Goal: Book appointment/travel/reservation

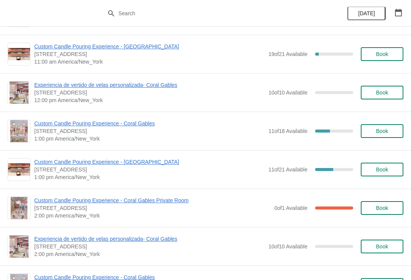
scroll to position [673, 0]
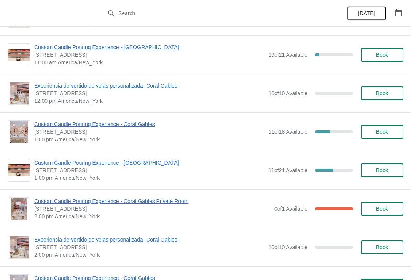
click at [123, 200] on span "Custom Candle Pouring Experience - Coral Gables Private Room" at bounding box center [152, 201] width 236 height 8
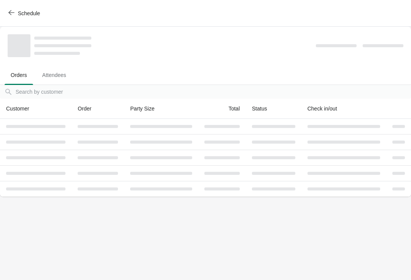
scroll to position [0, 0]
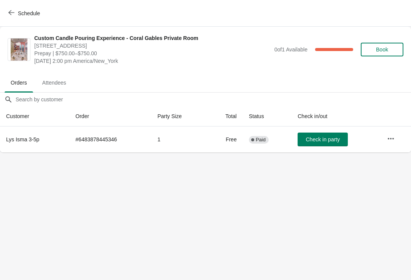
click at [20, 13] on span "Schedule" at bounding box center [29, 13] width 22 height 6
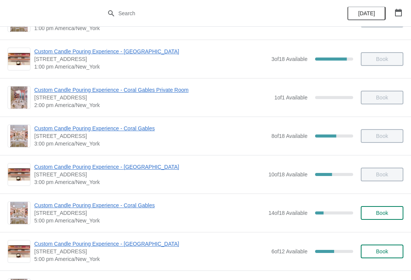
scroll to position [186, 0]
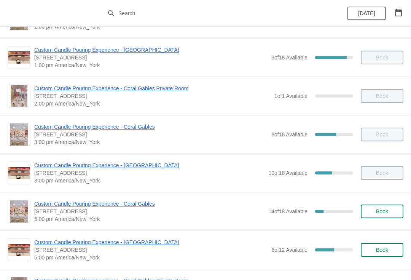
click at [46, 127] on span "Custom Candle Pouring Experience - Coral Gables" at bounding box center [150, 127] width 233 height 8
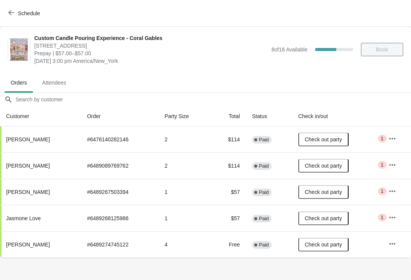
click at [26, 17] on button "Schedule" at bounding box center [25, 13] width 42 height 14
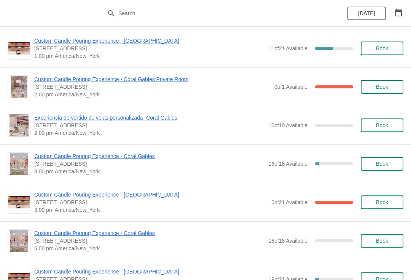
scroll to position [795, 0]
click at [55, 156] on span "Custom Candle Pouring Experience - Coral Gables" at bounding box center [149, 156] width 230 height 8
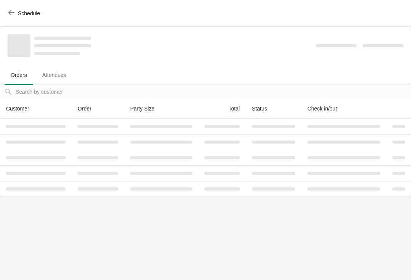
scroll to position [0, 0]
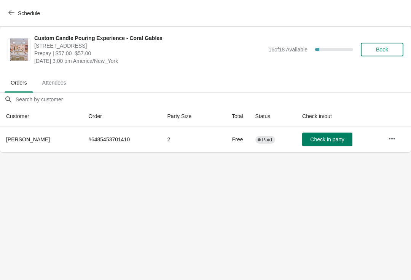
click at [16, 13] on span "Schedule" at bounding box center [25, 13] width 30 height 7
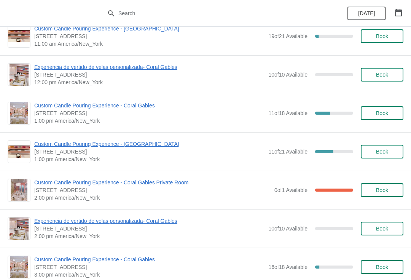
scroll to position [692, 0]
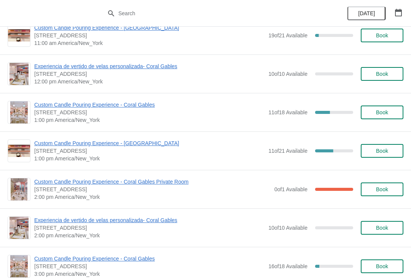
click at [150, 180] on span "Custom Candle Pouring Experience - Coral Gables Private Room" at bounding box center [152, 182] width 236 height 8
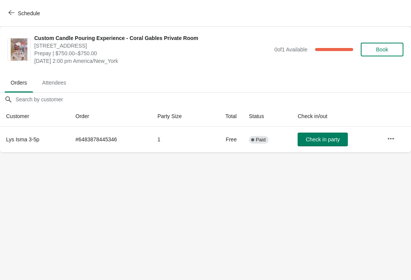
scroll to position [0, 0]
click at [30, 16] on span "Schedule" at bounding box center [29, 13] width 22 height 6
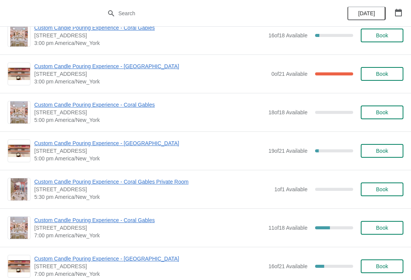
scroll to position [921, 0]
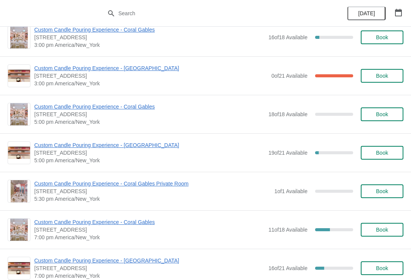
click at [155, 220] on span "Custom Candle Pouring Experience - Coral Gables" at bounding box center [149, 222] width 230 height 8
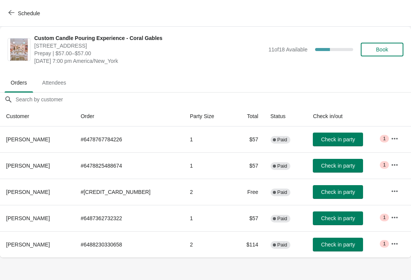
click at [27, 12] on span "Schedule" at bounding box center [29, 13] width 22 height 6
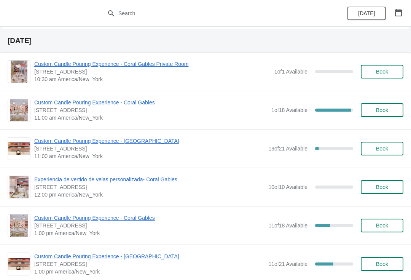
scroll to position [578, 0]
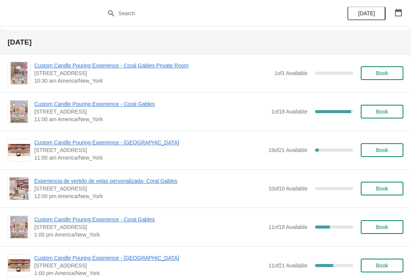
click at [139, 100] on span "Custom Candle Pouring Experience - Coral Gables" at bounding box center [150, 104] width 233 height 8
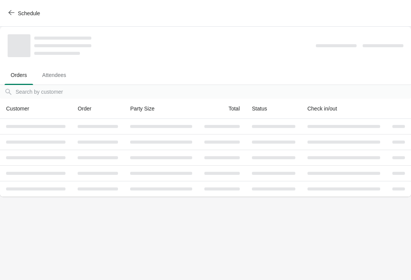
scroll to position [0, 0]
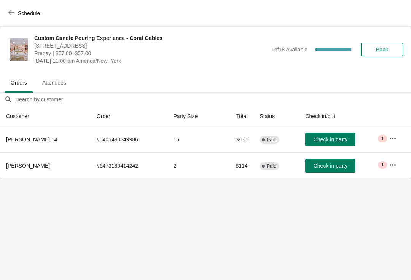
click at [46, 19] on button "Schedule" at bounding box center [25, 13] width 42 height 14
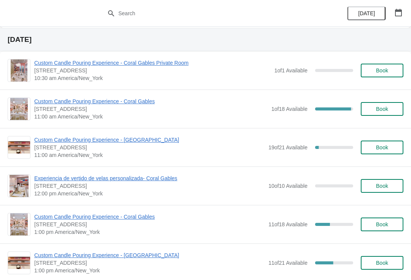
scroll to position [581, 0]
click at [131, 215] on span "Custom Candle Pouring Experience - Coral Gables" at bounding box center [149, 216] width 230 height 8
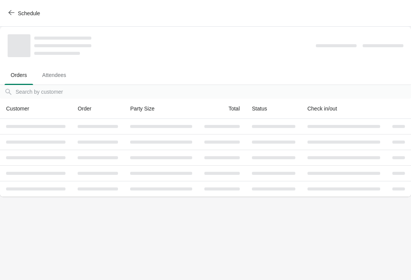
scroll to position [0, 0]
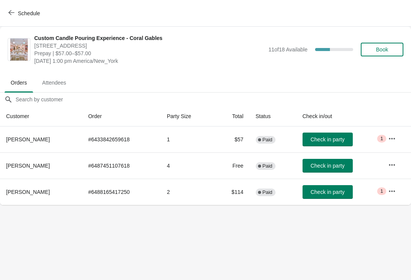
click at [37, 16] on span "Schedule" at bounding box center [29, 13] width 22 height 6
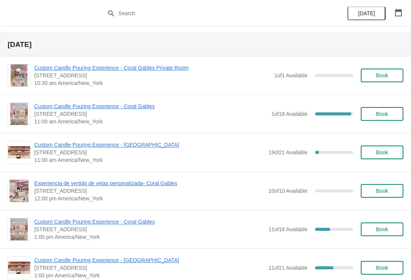
scroll to position [574, 0]
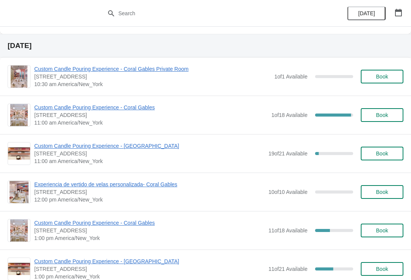
click at [158, 106] on span "Custom Candle Pouring Experience - Coral Gables" at bounding box center [150, 108] width 233 height 8
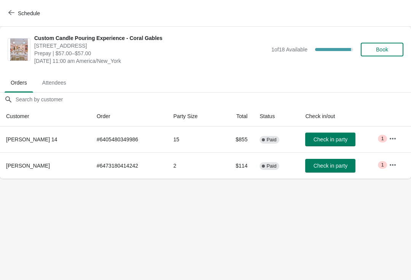
scroll to position [0, 0]
click at [31, 15] on span "Schedule" at bounding box center [29, 13] width 22 height 6
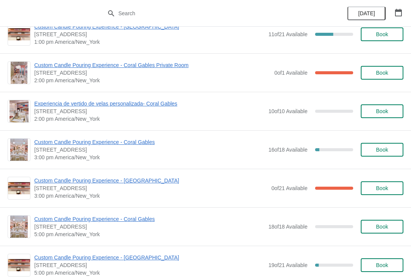
scroll to position [808, 0]
click at [77, 182] on span "Custom Candle Pouring Experience - [GEOGRAPHIC_DATA]" at bounding box center [150, 181] width 233 height 8
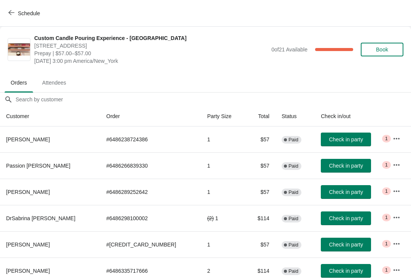
scroll to position [0, 0]
click at [35, 14] on span "Schedule" at bounding box center [29, 13] width 22 height 6
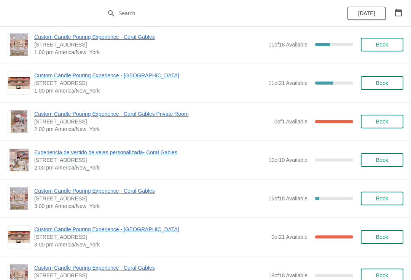
scroll to position [788, 0]
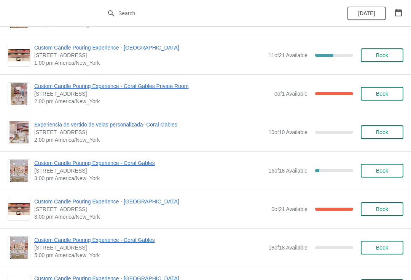
click at [153, 162] on span "Custom Candle Pouring Experience - Coral Gables" at bounding box center [149, 163] width 230 height 8
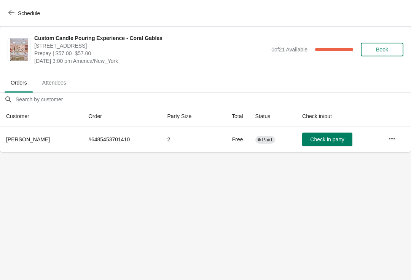
scroll to position [0, 0]
click at [38, 18] on button "Schedule" at bounding box center [25, 13] width 42 height 14
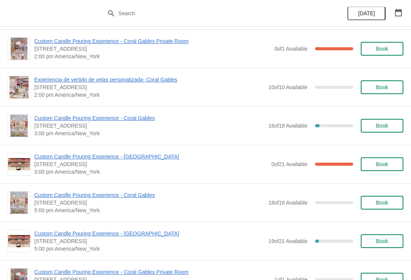
scroll to position [837, 0]
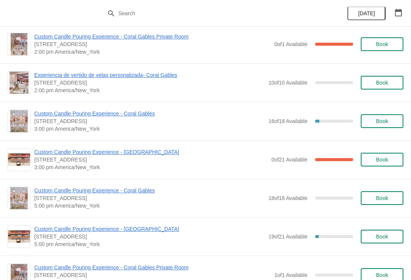
click at [136, 153] on span "Custom Candle Pouring Experience - [GEOGRAPHIC_DATA]" at bounding box center [150, 152] width 233 height 8
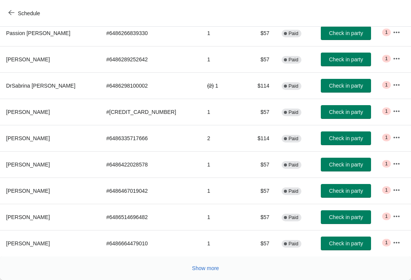
scroll to position [132, 0]
click at [209, 272] on button "Show more" at bounding box center [205, 268] width 33 height 14
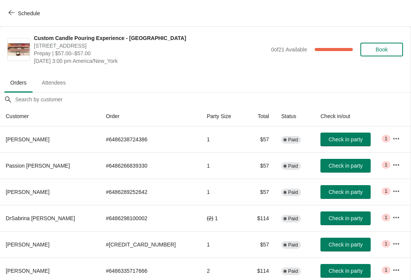
scroll to position [0, 0]
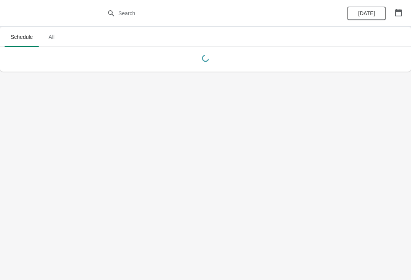
click at [406, 5] on div "[DATE]" at bounding box center [375, 13] width 72 height 27
click at [400, 19] on button "button" at bounding box center [399, 13] width 14 height 14
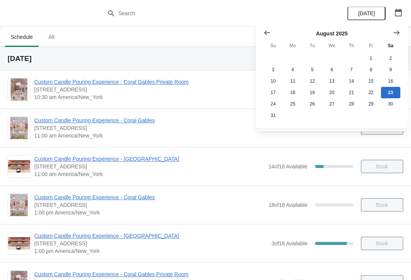
click at [394, 34] on icon "Show next month, September 2025" at bounding box center [397, 33] width 8 height 8
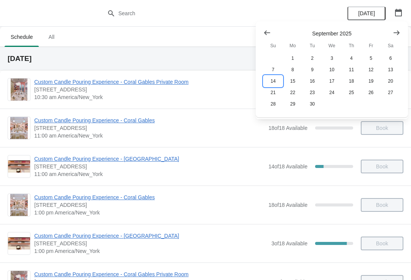
click at [277, 81] on button "14" at bounding box center [272, 80] width 19 height 11
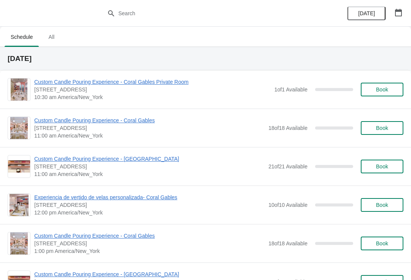
click at [363, 15] on span "[DATE]" at bounding box center [366, 13] width 17 height 6
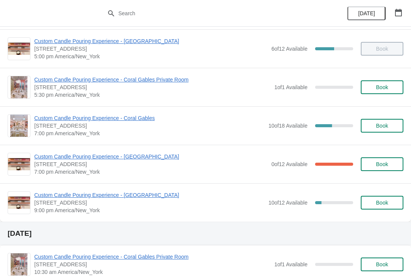
scroll to position [387, 0]
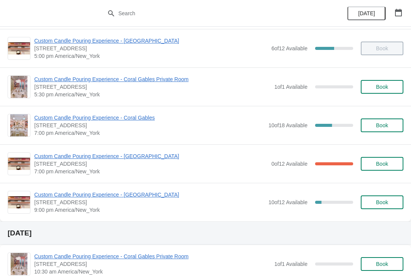
click at [118, 118] on span "Custom Candle Pouring Experience - Coral Gables" at bounding box center [149, 118] width 230 height 8
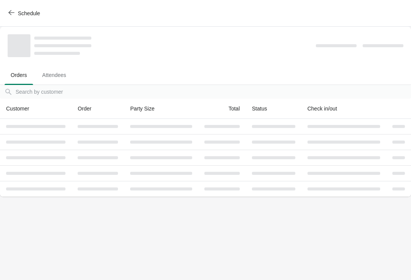
scroll to position [0, 0]
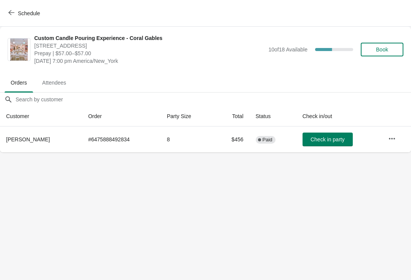
click at [391, 139] on icon "button" at bounding box center [392, 138] width 6 height 2
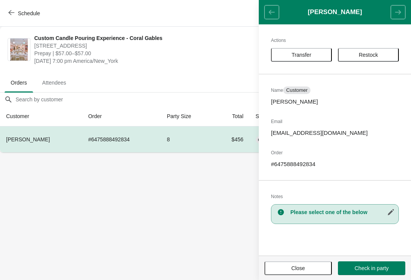
click at [186, 258] on body "Schedule Custom Candle Pouring Experience - Coral Gables [STREET_ADDRESS] Prepa…" at bounding box center [205, 140] width 411 height 280
click at [4, 19] on button "Schedule" at bounding box center [25, 13] width 42 height 14
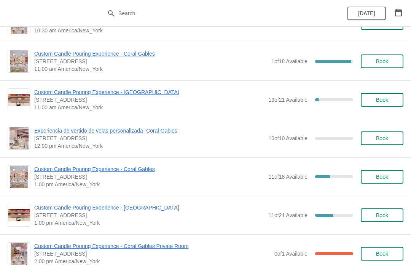
scroll to position [545, 0]
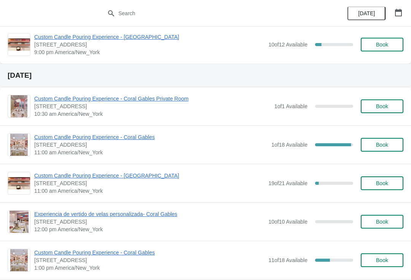
click at [98, 140] on span "Custom Candle Pouring Experience - Coral Gables" at bounding box center [150, 137] width 233 height 8
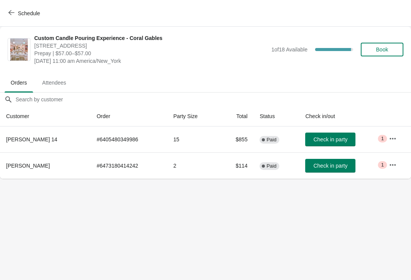
scroll to position [0, 0]
